Goal: Transaction & Acquisition: Purchase product/service

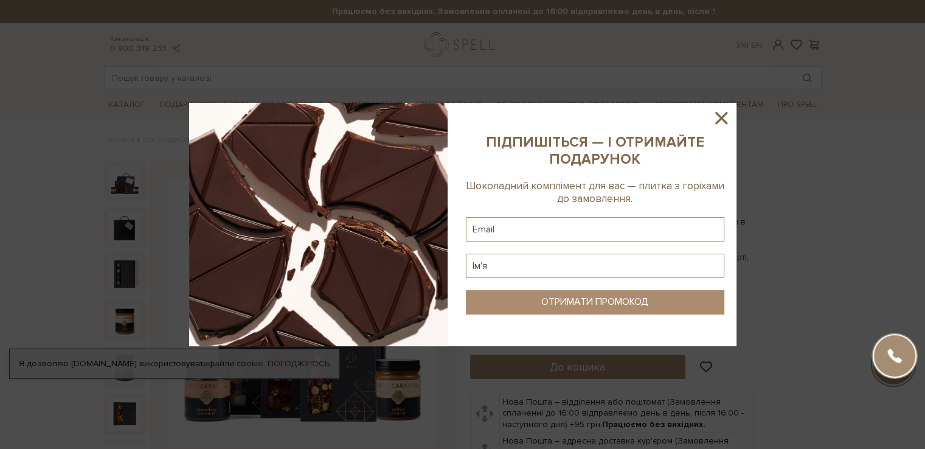
click at [722, 119] on icon at bounding box center [721, 118] width 12 height 12
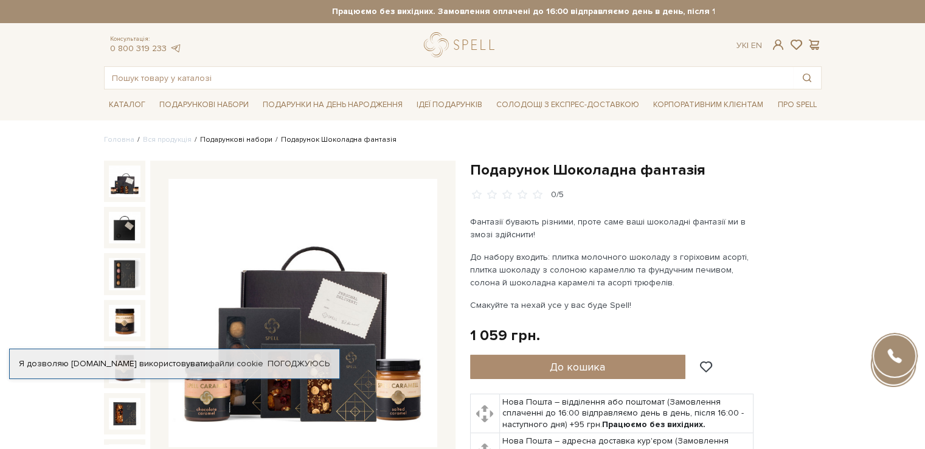
click at [240, 142] on link "Подарункові набори" at bounding box center [236, 139] width 72 height 9
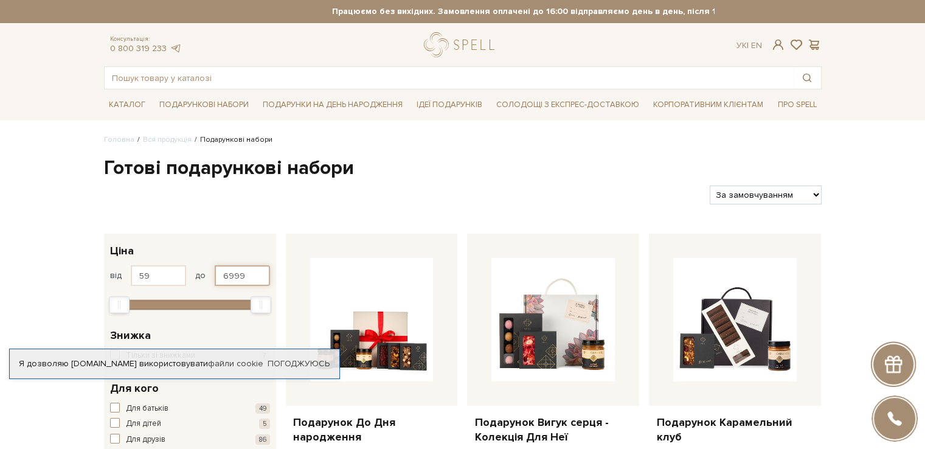
click at [235, 278] on input "6999" at bounding box center [242, 275] width 55 height 21
type input "1100"
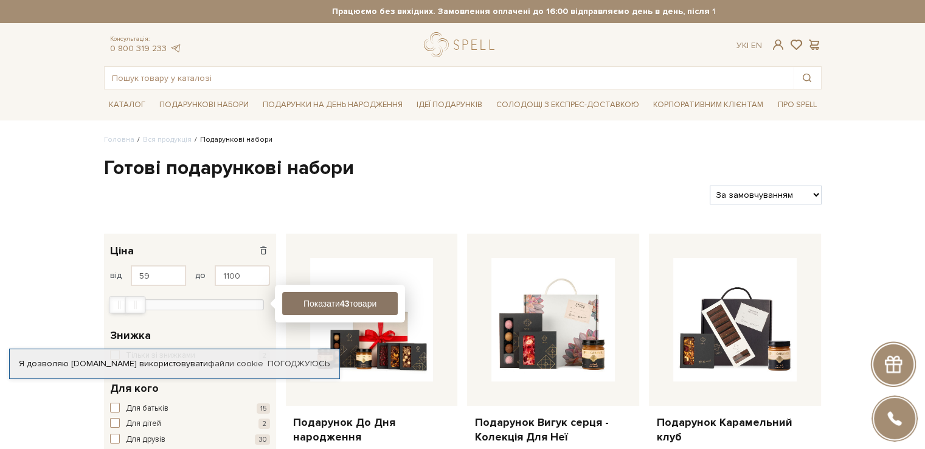
click at [324, 302] on button "Показати 43 товари" at bounding box center [340, 303] width 116 height 23
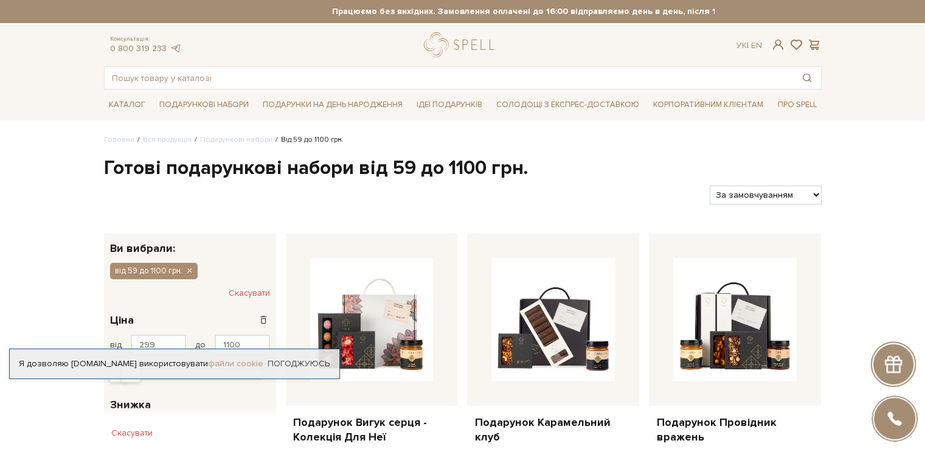
click at [229, 358] on link "файли cookie" at bounding box center [235, 363] width 55 height 10
click at [299, 358] on link "Погоджуюсь" at bounding box center [299, 363] width 62 height 11
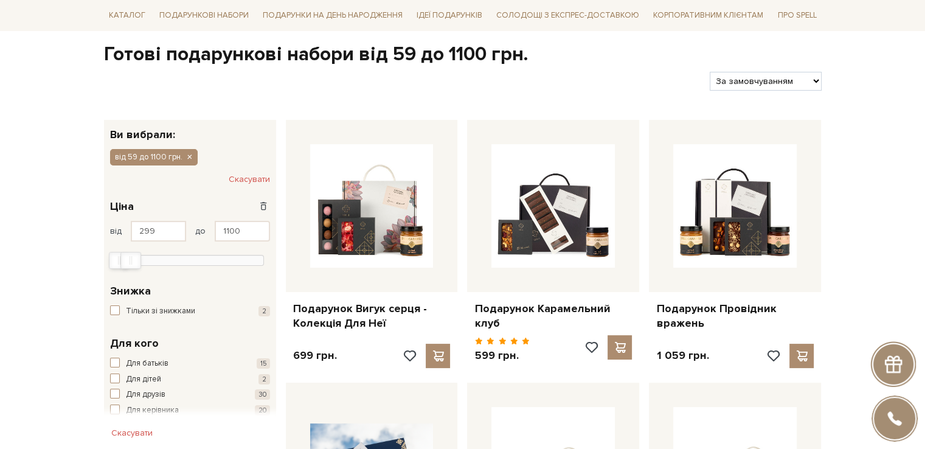
scroll to position [122, 0]
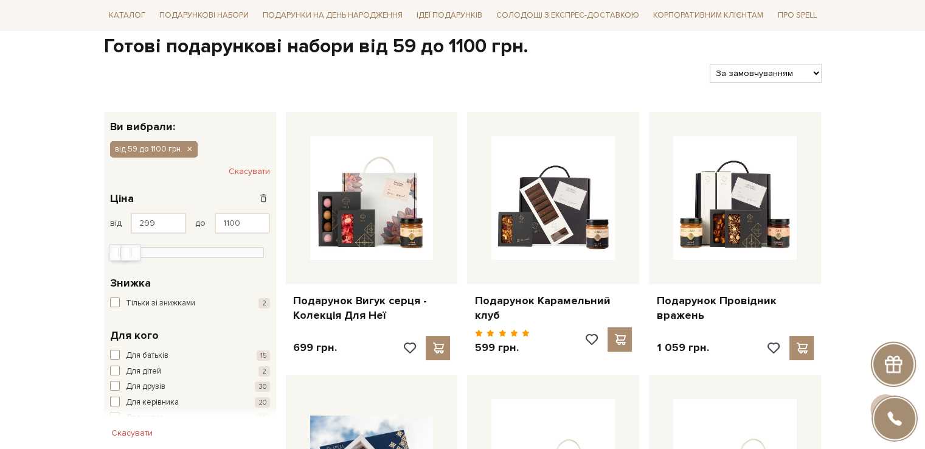
click at [797, 75] on select "За замовчуванням За Ціною (зростання) За Ціною (зменшення) Новинки За популярні…" at bounding box center [765, 73] width 111 height 19
select select "https://spellchocolate.com/our-productions/podarunkovi-box/?sort=p.price&order=…"
click at [710, 64] on select "За замовчуванням За Ціною (зростання) За Ціною (зменшення) Новинки За популярні…" at bounding box center [765, 73] width 111 height 19
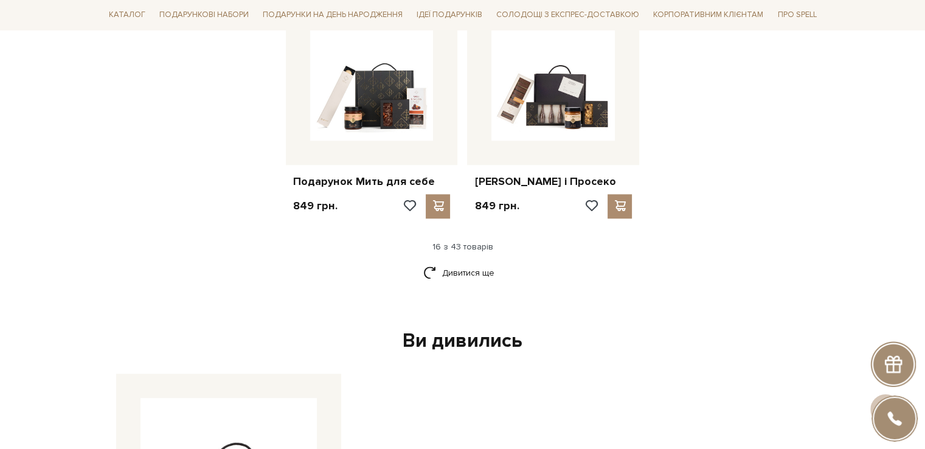
scroll to position [1520, 0]
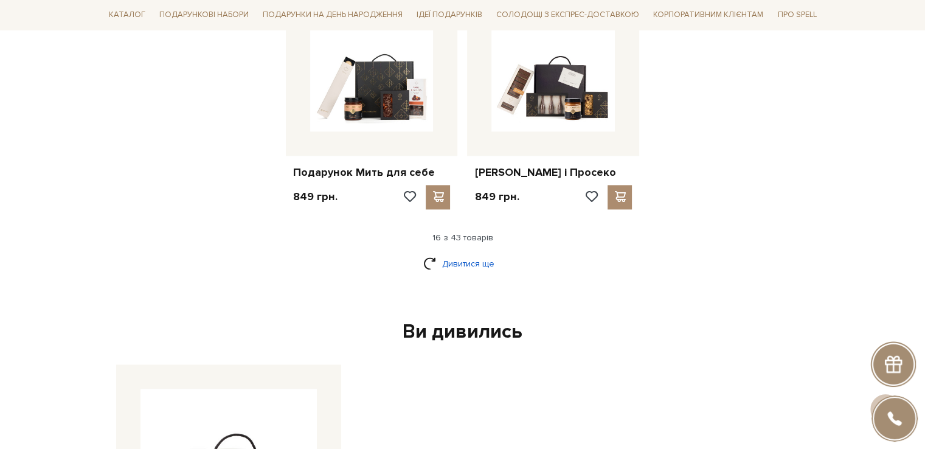
click at [450, 270] on link "Дивитися ще" at bounding box center [462, 263] width 79 height 21
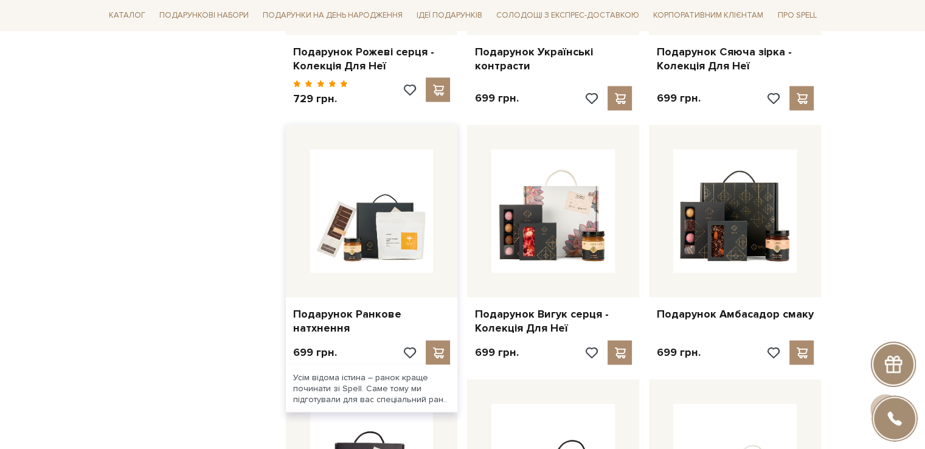
scroll to position [2432, 0]
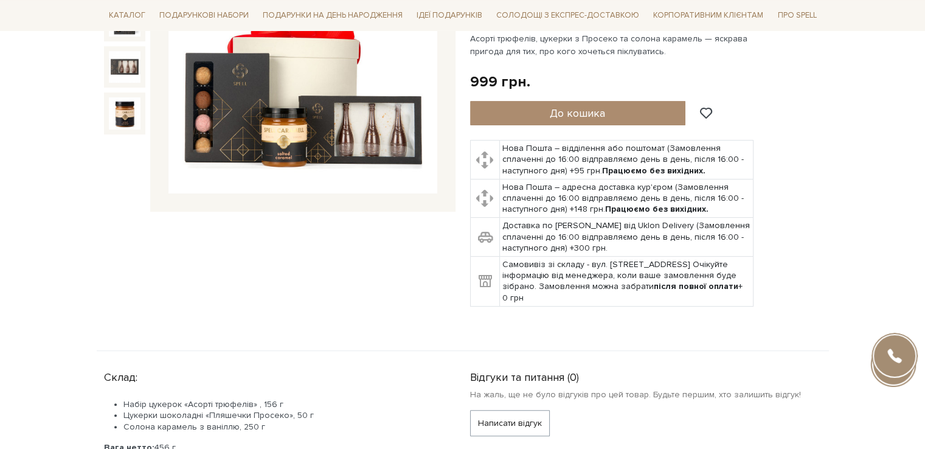
scroll to position [304, 0]
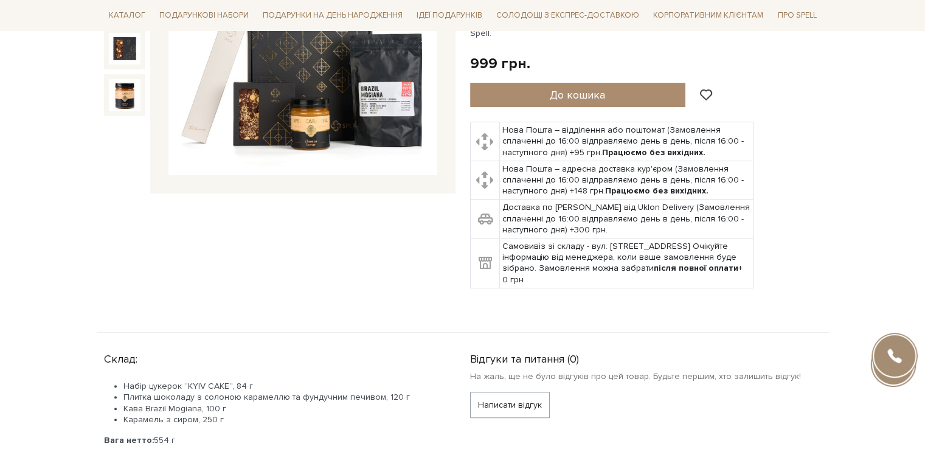
scroll to position [243, 0]
